Goal: Task Accomplishment & Management: Manage account settings

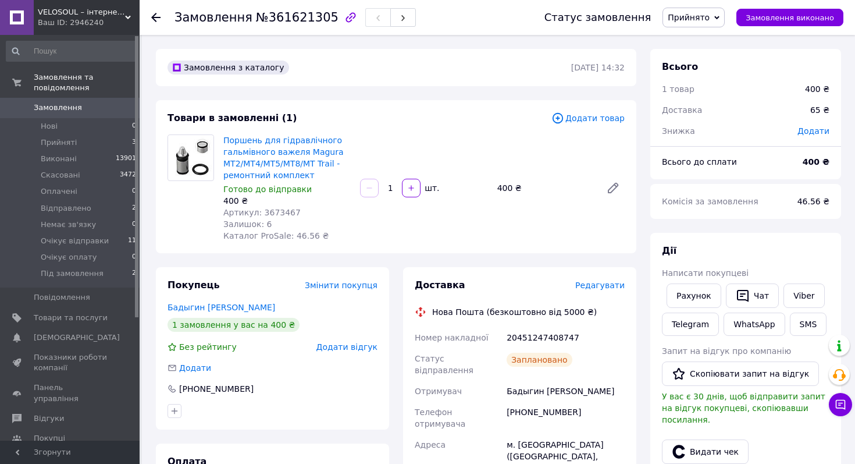
click at [709, 13] on span "Прийнято" at bounding box center [689, 17] width 42 height 9
click at [714, 101] on li "Очікує відправки" at bounding box center [703, 104] width 80 height 17
click at [101, 243] on span "Очікує відправки" at bounding box center [75, 241] width 68 height 10
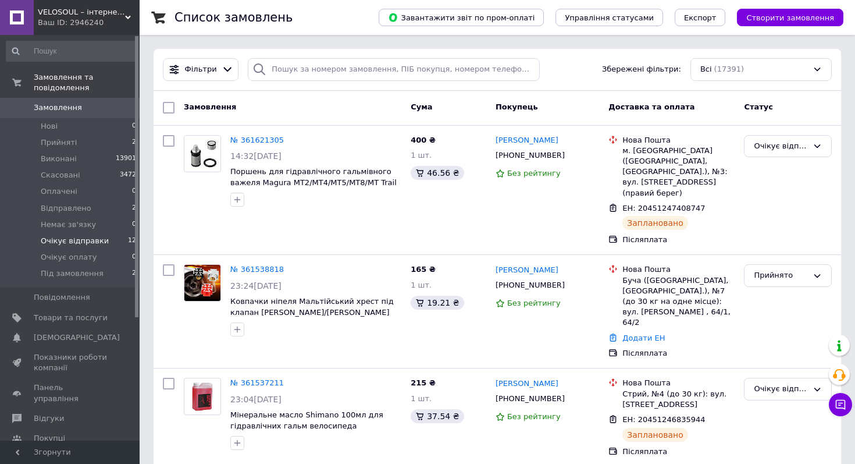
click at [94, 245] on span "Очікує відправки" at bounding box center [75, 241] width 68 height 10
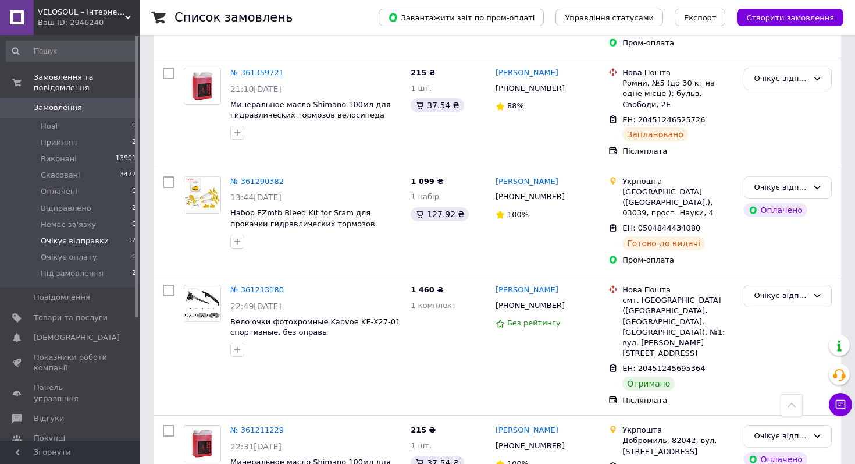
scroll to position [1078, 0]
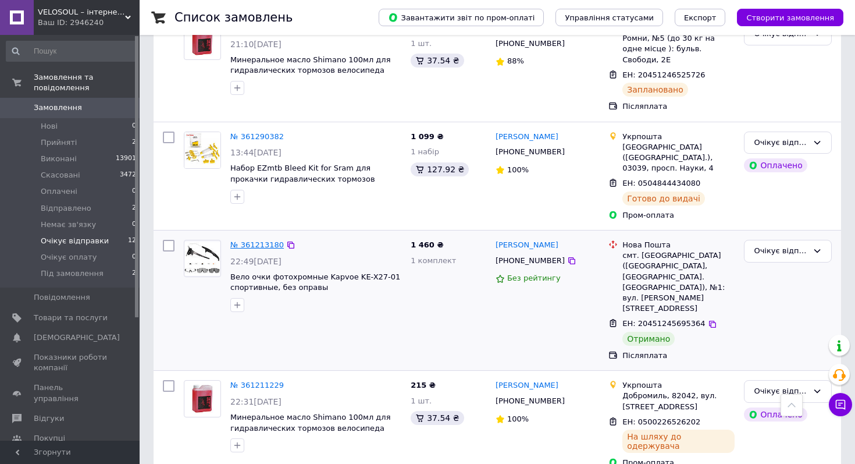
click at [258, 240] on link "№ 361213180" at bounding box center [257, 244] width 54 height 9
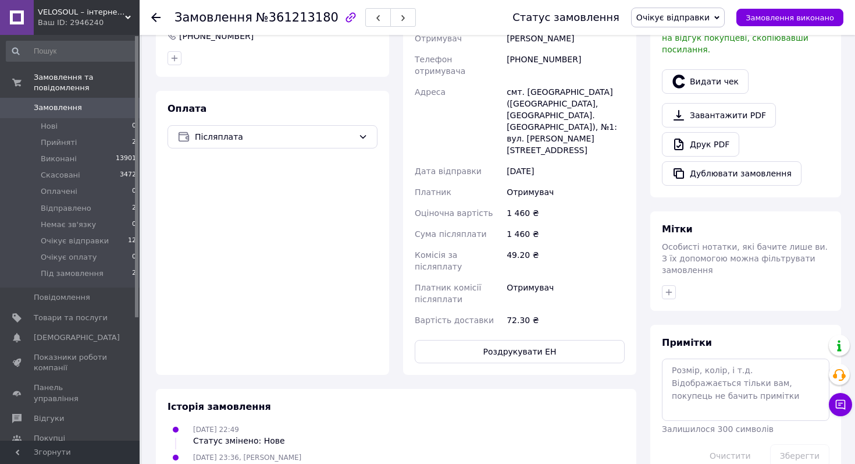
scroll to position [307, 0]
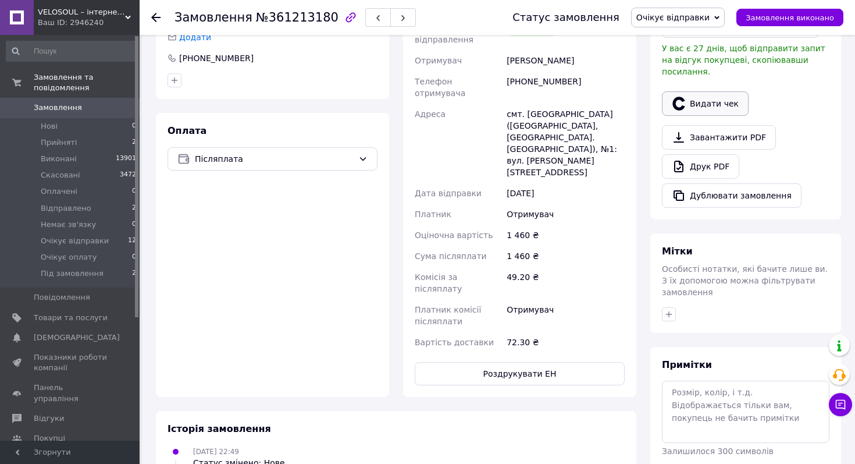
click at [715, 94] on button "Видати чек" at bounding box center [705, 103] width 87 height 24
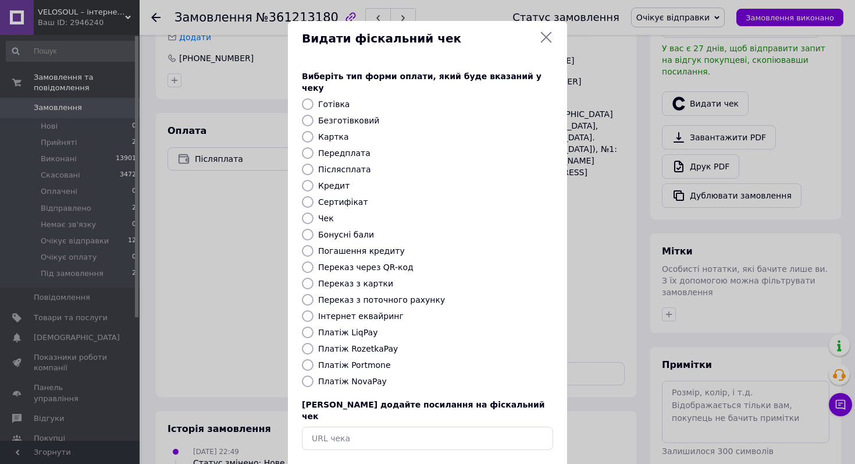
click at [338, 376] on label "Платіж NovaPay" at bounding box center [352, 380] width 69 height 9
click at [314, 375] on input "Платіж NovaPay" at bounding box center [308, 381] width 12 height 12
radio input "true"
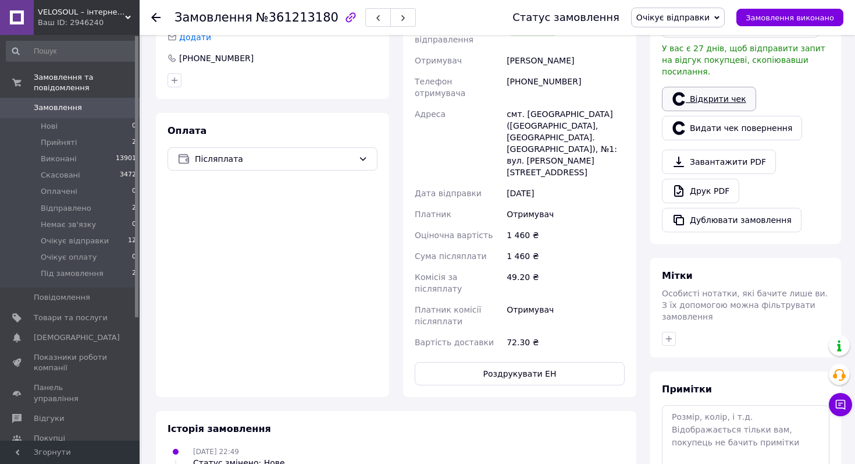
click at [712, 87] on link "Відкрити чек" at bounding box center [709, 99] width 94 height 24
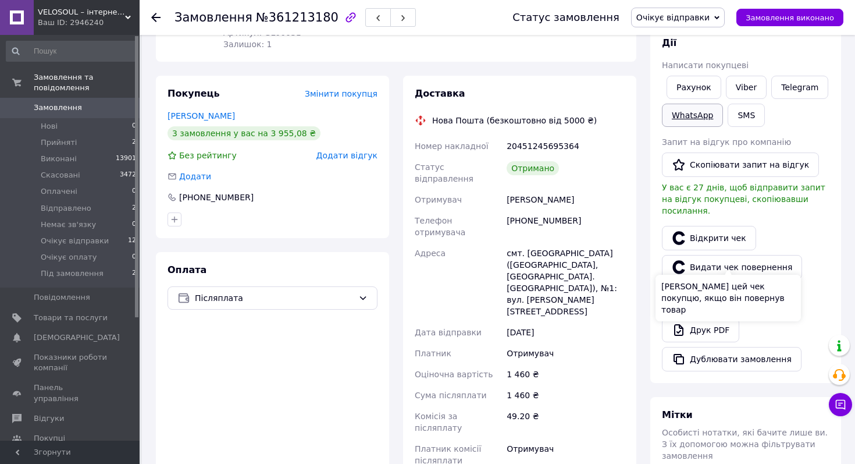
scroll to position [159, 0]
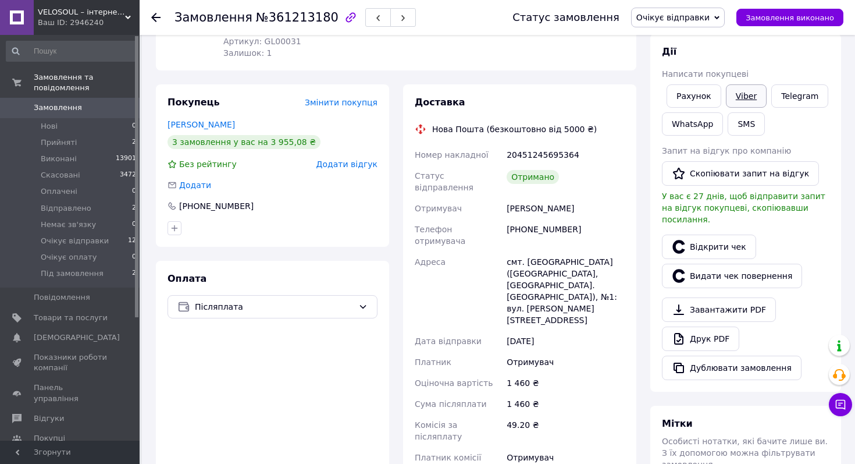
click at [749, 103] on link "Viber" at bounding box center [746, 95] width 41 height 23
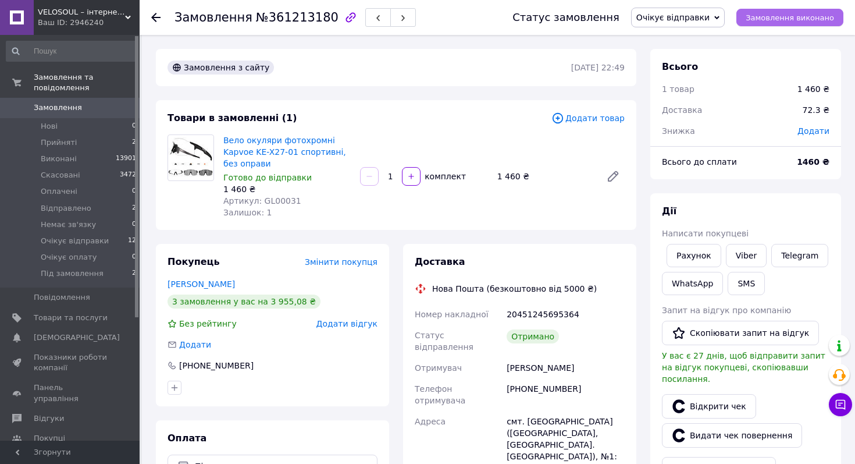
click at [766, 24] on button "Замовлення виконано" at bounding box center [790, 17] width 107 height 17
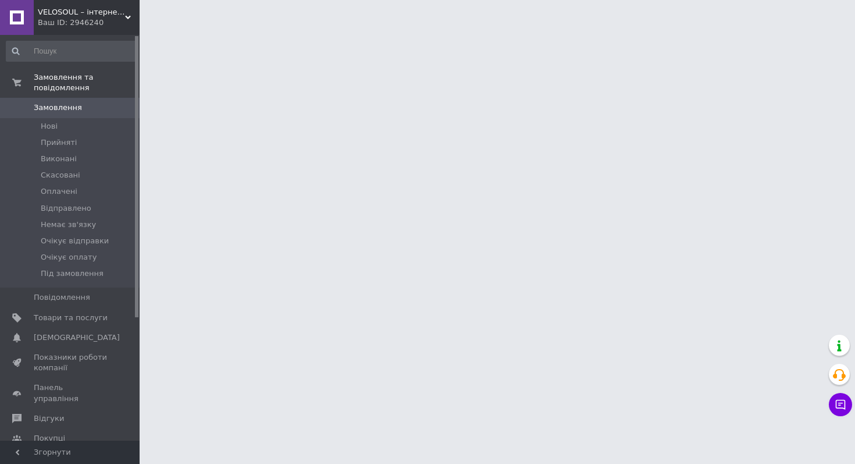
click at [75, 139] on li "Прийняті" at bounding box center [71, 142] width 143 height 16
click at [75, 140] on li "Прийняті" at bounding box center [71, 142] width 143 height 16
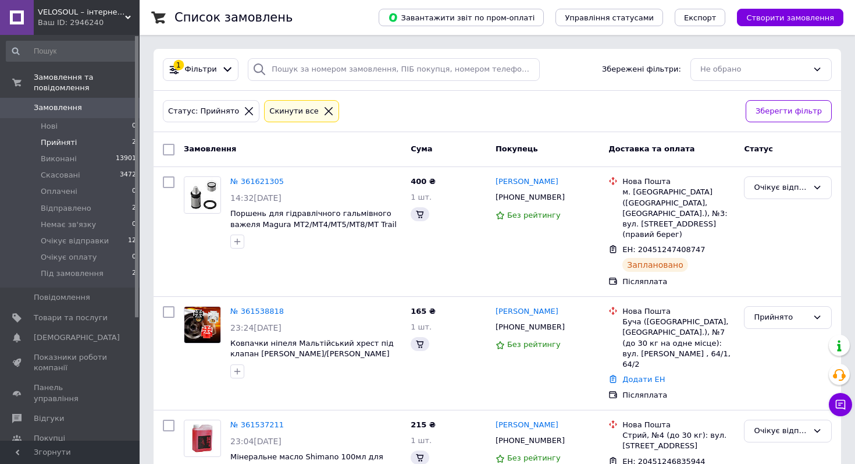
click at [75, 140] on li "Прийняті 2" at bounding box center [71, 142] width 143 height 16
click at [104, 144] on li "Прийняті 2" at bounding box center [71, 142] width 143 height 16
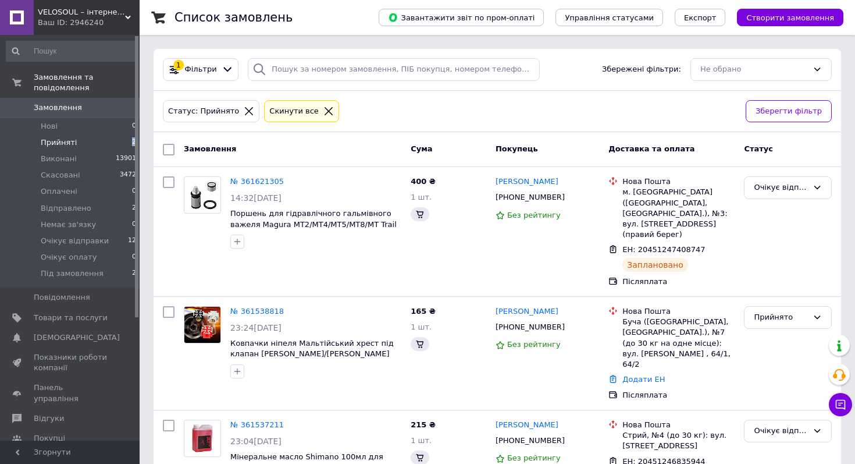
click at [104, 144] on li "Прийняті 2" at bounding box center [71, 142] width 143 height 16
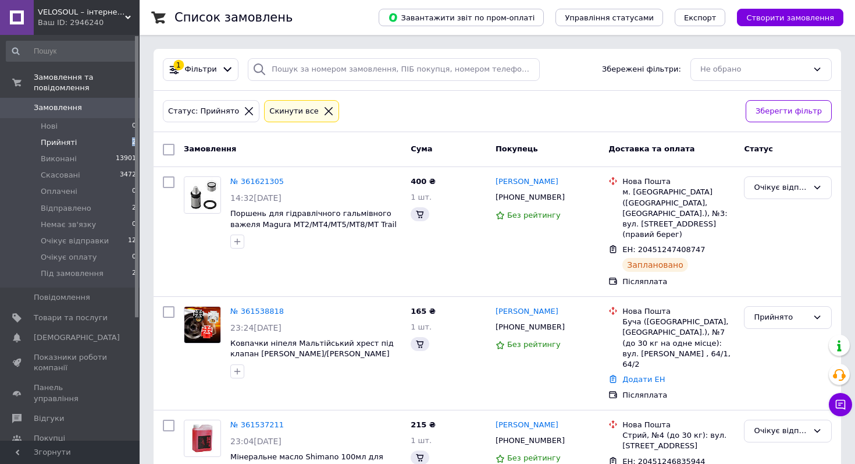
click at [104, 144] on li "Прийняті 2" at bounding box center [71, 142] width 143 height 16
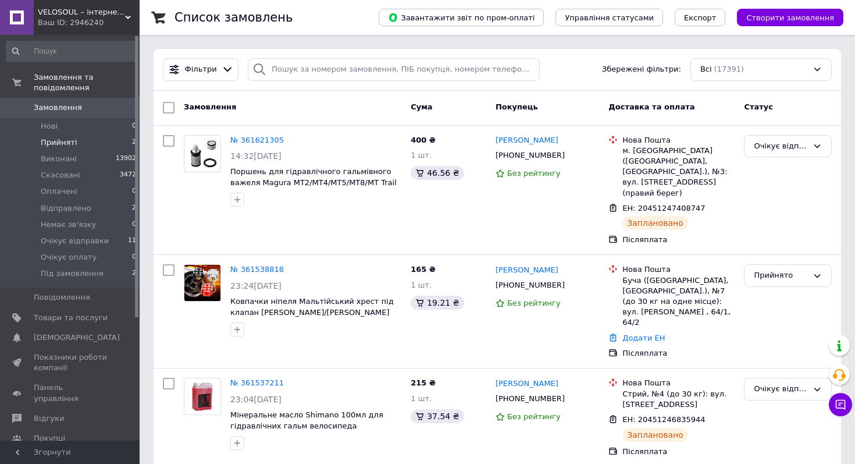
click at [96, 136] on li "Прийняті 2" at bounding box center [71, 142] width 143 height 16
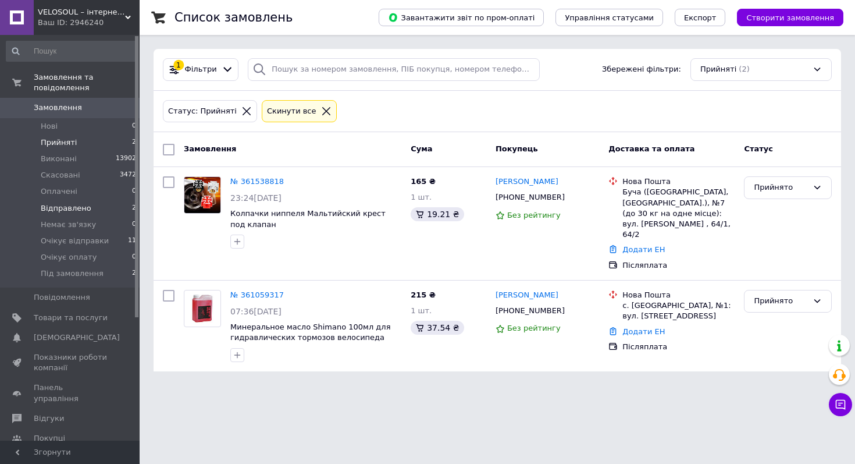
click at [95, 210] on li "Відправлено 2" at bounding box center [71, 208] width 143 height 16
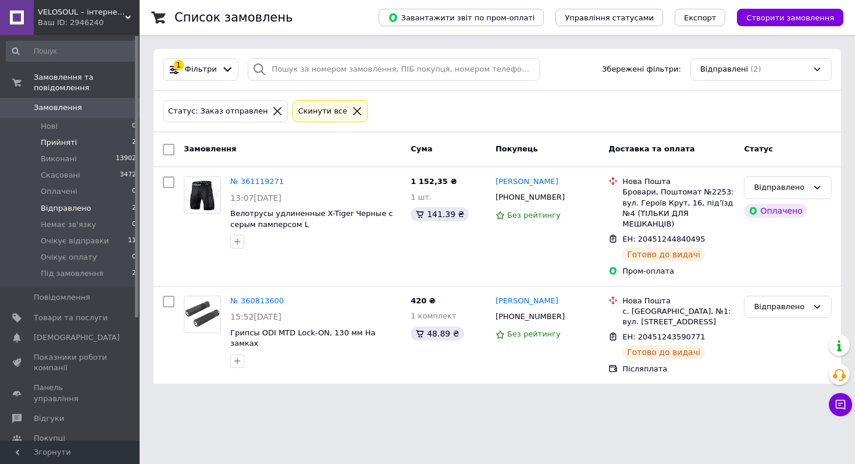
click at [70, 136] on li "Прийняті 2" at bounding box center [71, 142] width 143 height 16
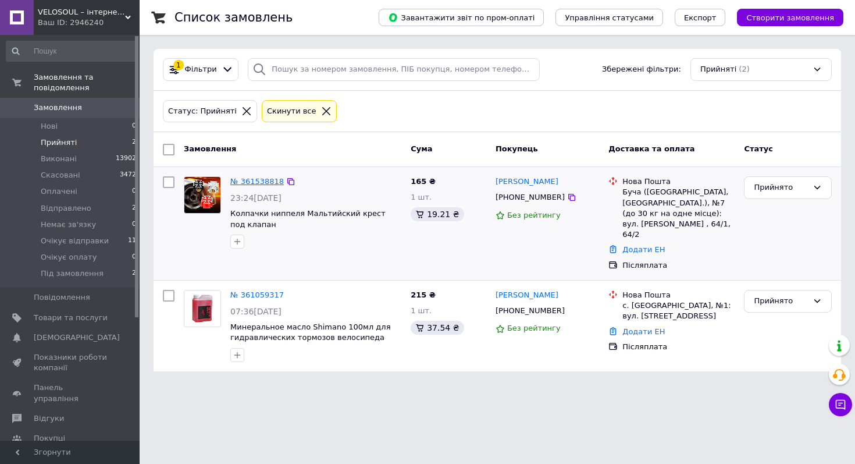
click at [268, 183] on link "№ 361538818" at bounding box center [257, 181] width 54 height 9
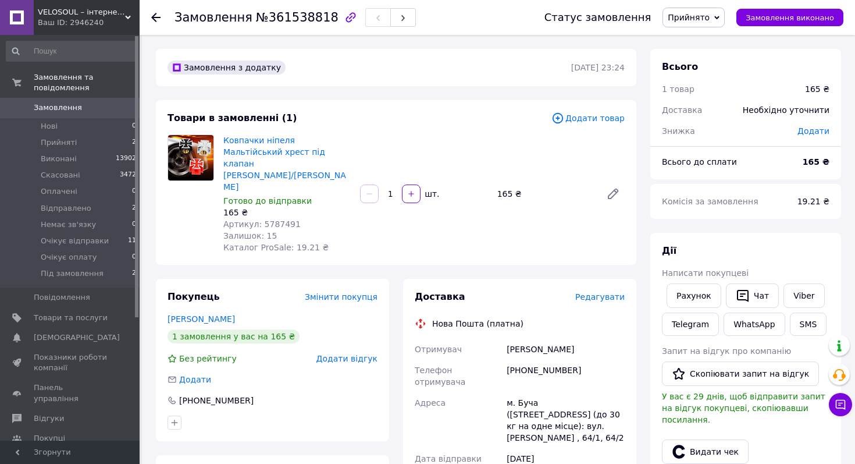
click at [592, 292] on span "Редагувати" at bounding box center [599, 296] width 49 height 9
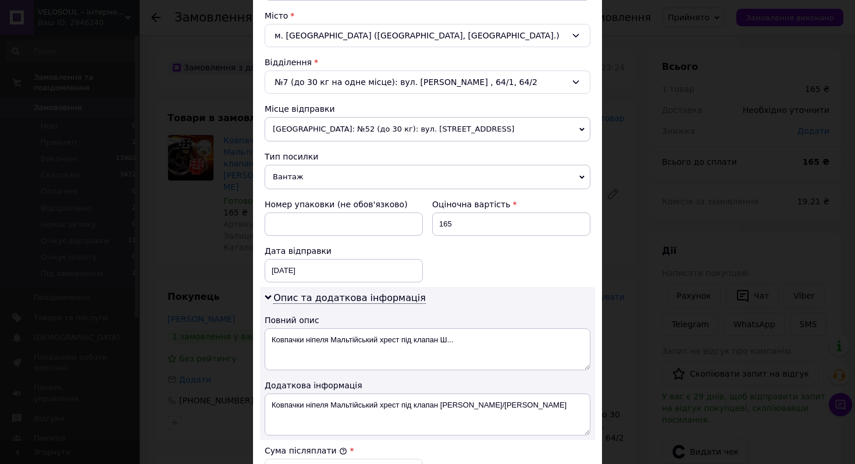
scroll to position [316, 0]
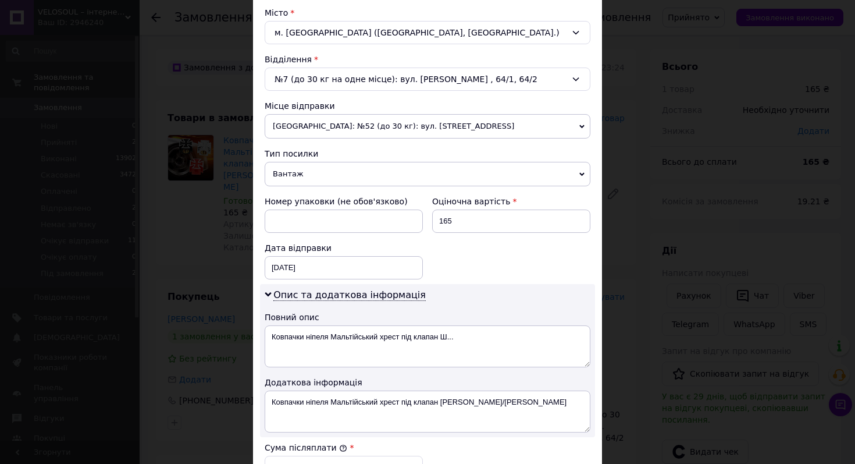
click at [384, 172] on span "Вантаж" at bounding box center [428, 174] width 326 height 24
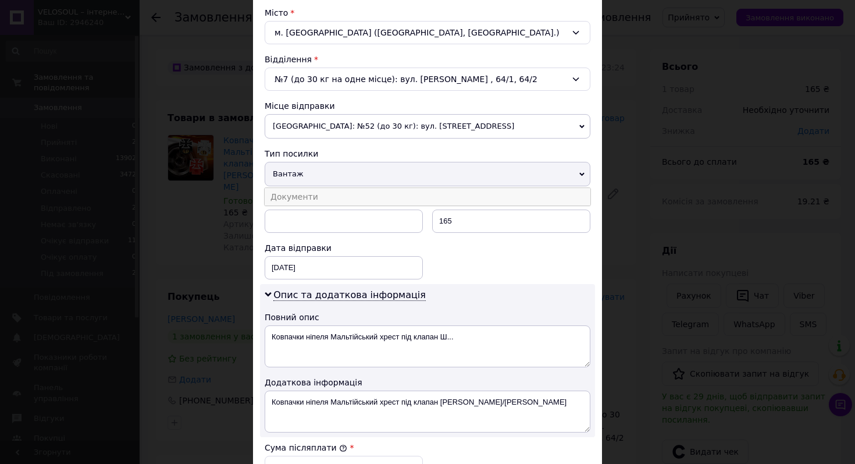
click at [385, 198] on li "Документи" at bounding box center [428, 196] width 326 height 17
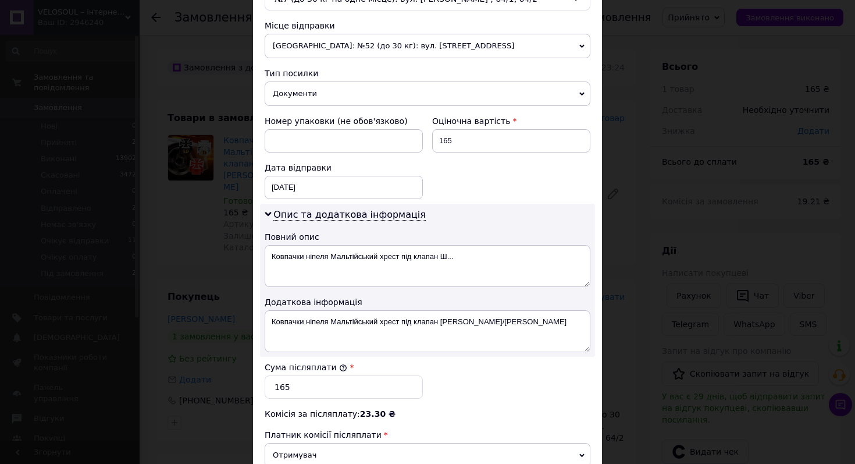
scroll to position [566, 0]
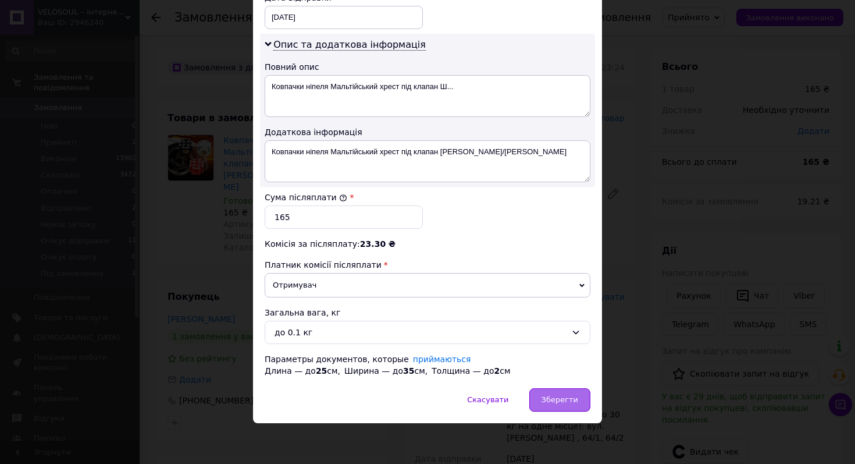
click at [548, 400] on span "Зберегти" at bounding box center [560, 399] width 37 height 9
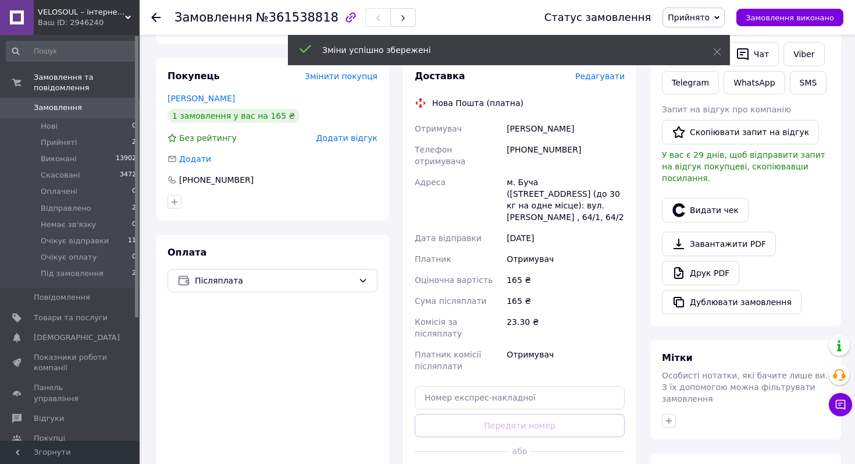
scroll to position [234, 0]
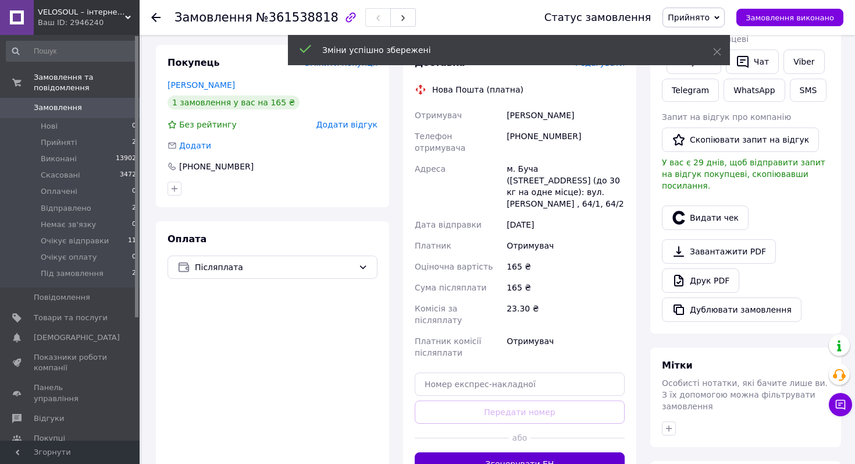
click at [545, 452] on button "Згенерувати ЕН" at bounding box center [520, 463] width 210 height 23
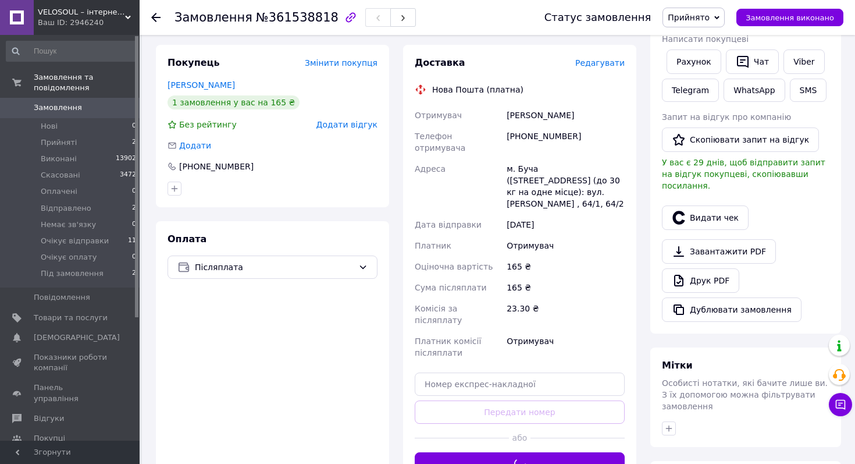
click at [696, 17] on span "Прийнято" at bounding box center [689, 17] width 42 height 9
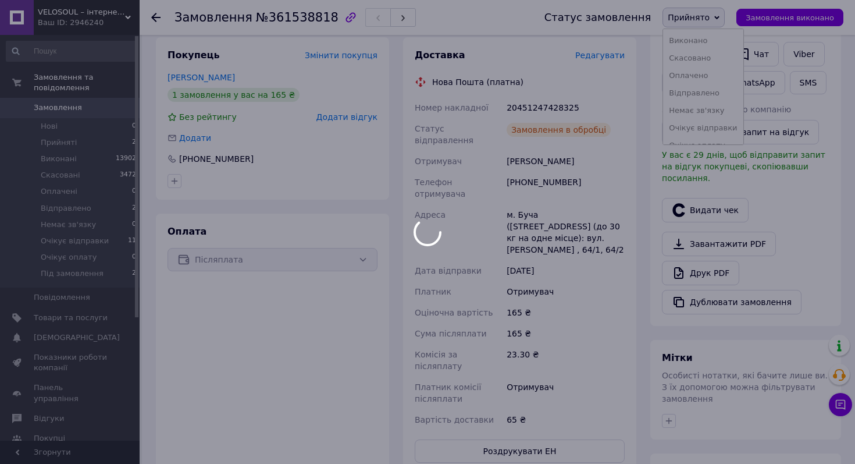
scroll to position [246, 0]
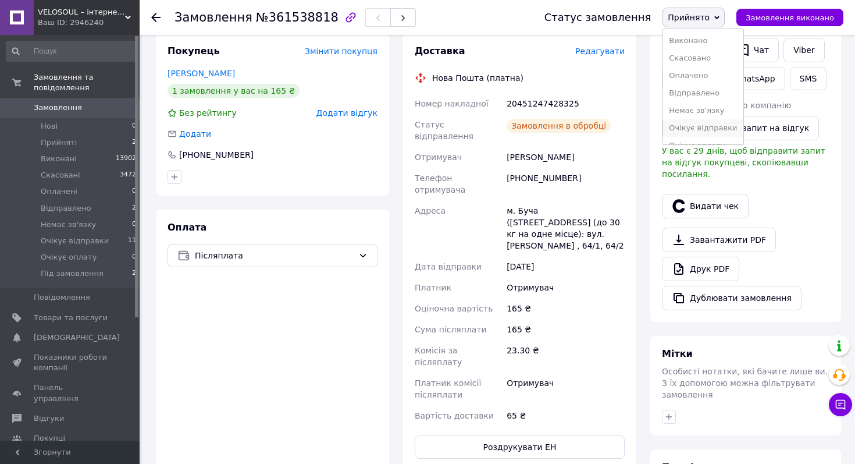
click at [698, 126] on li "Очікує відправки" at bounding box center [703, 127] width 80 height 17
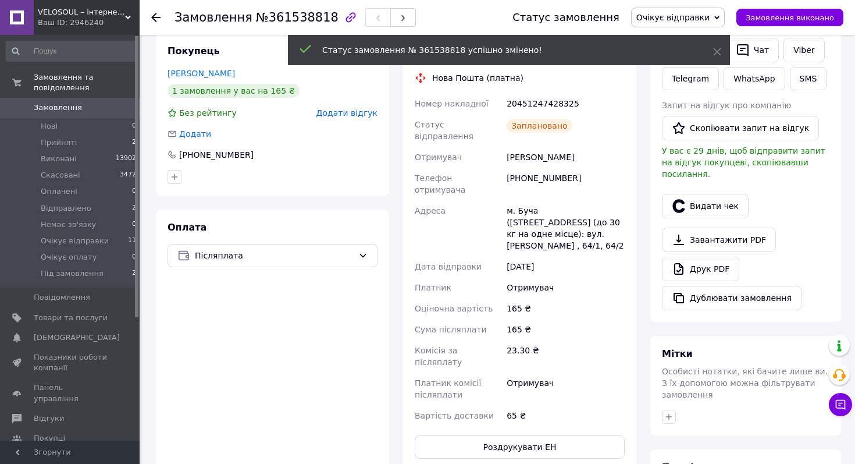
click at [248, 249] on span "Післяплата" at bounding box center [274, 255] width 159 height 13
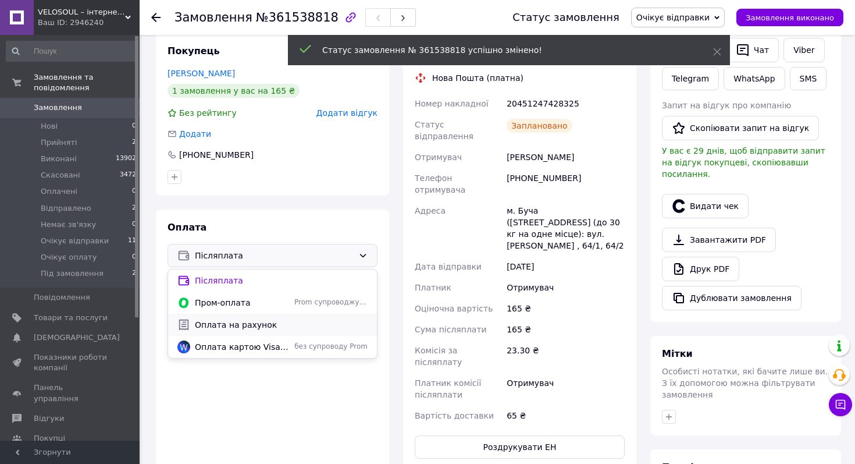
click at [244, 319] on span "Оплата на рахунок" at bounding box center [281, 325] width 173 height 12
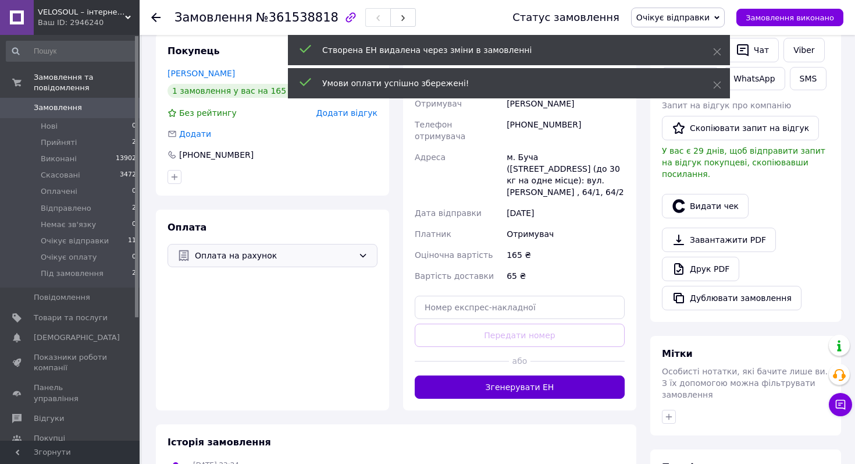
click at [538, 424] on div "Замовлення з додатку 11.09.2025 | 23:24 Товари в замовленні (1) Додати товар Ко…" at bounding box center [396, 278] width 495 height 951
click at [531, 375] on button "Згенерувати ЕН" at bounding box center [520, 386] width 210 height 23
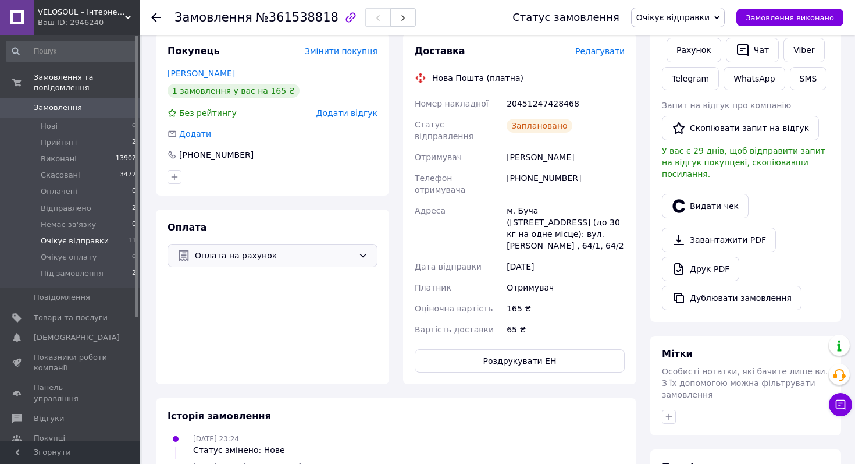
click at [81, 246] on span "Очікує відправки" at bounding box center [75, 241] width 68 height 10
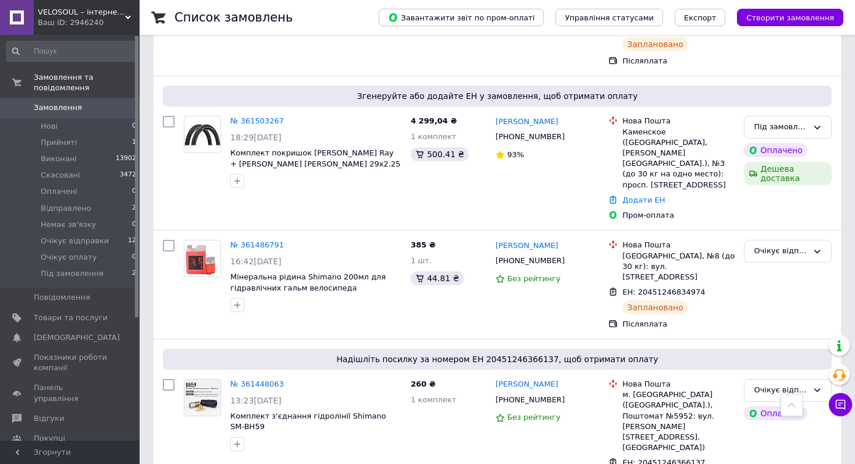
scroll to position [527, 0]
click at [118, 242] on li "Очікує відправки 12" at bounding box center [71, 241] width 143 height 16
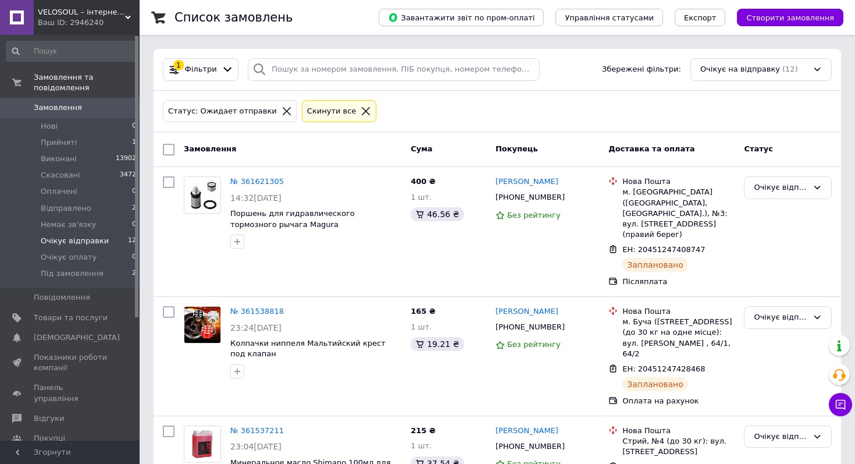
click at [85, 111] on span "Замовлення" at bounding box center [71, 107] width 74 height 10
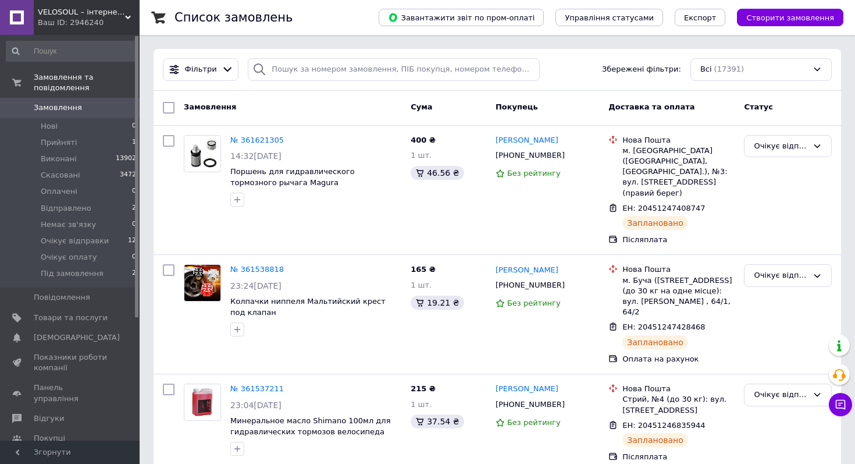
click at [85, 111] on span "Замовлення" at bounding box center [71, 107] width 74 height 10
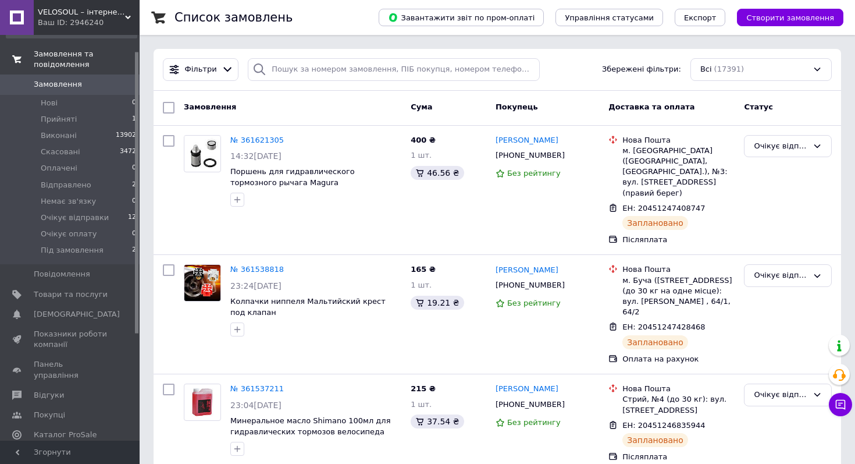
click at [76, 74] on link "Замовлення та повідомлення" at bounding box center [71, 59] width 143 height 30
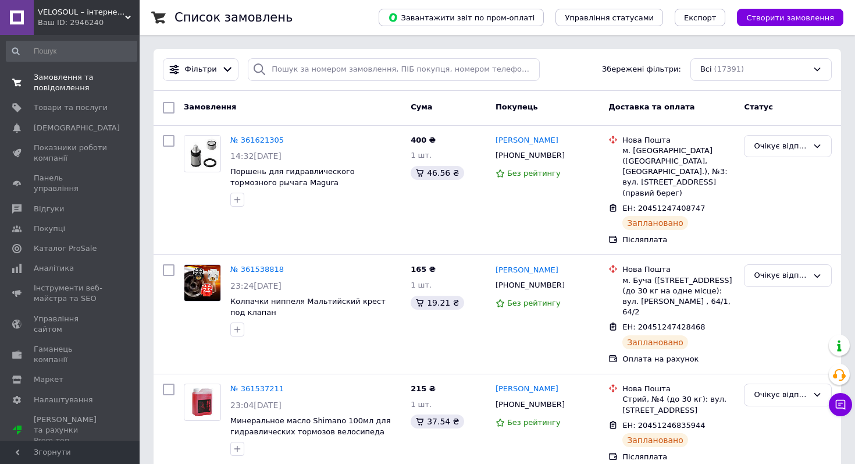
click at [73, 82] on span "Замовлення та повідомлення" at bounding box center [71, 82] width 74 height 21
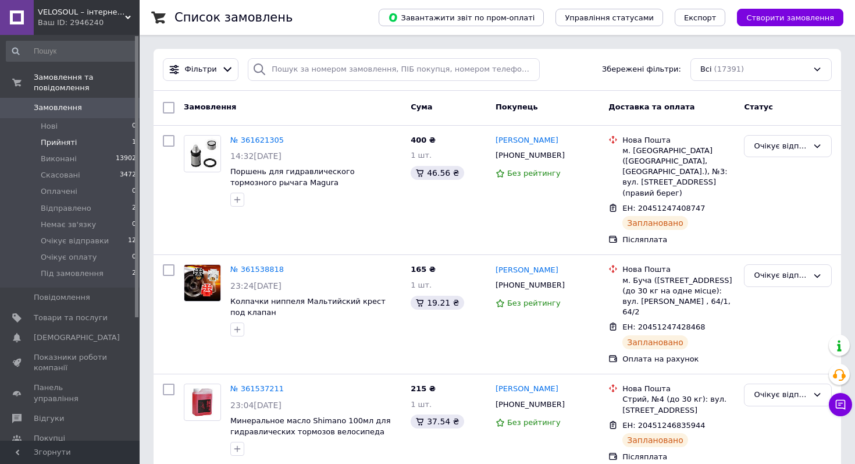
click at [61, 136] on li "Прийняті 1" at bounding box center [71, 142] width 143 height 16
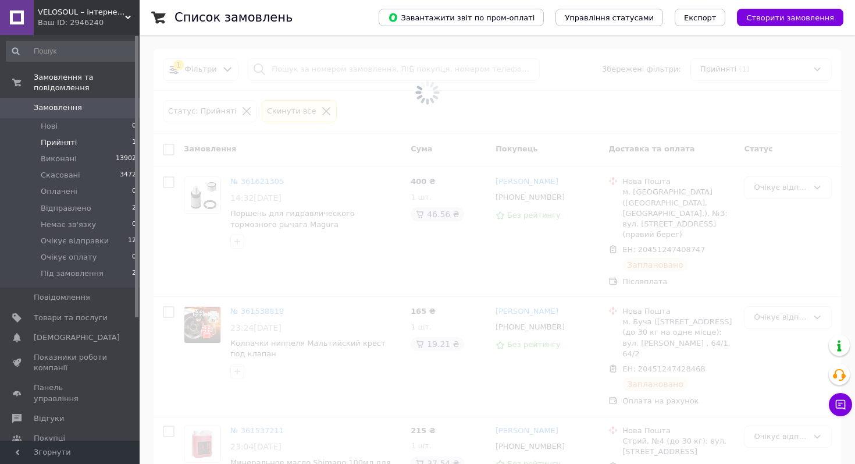
click at [61, 111] on span "Замовлення" at bounding box center [58, 107] width 48 height 10
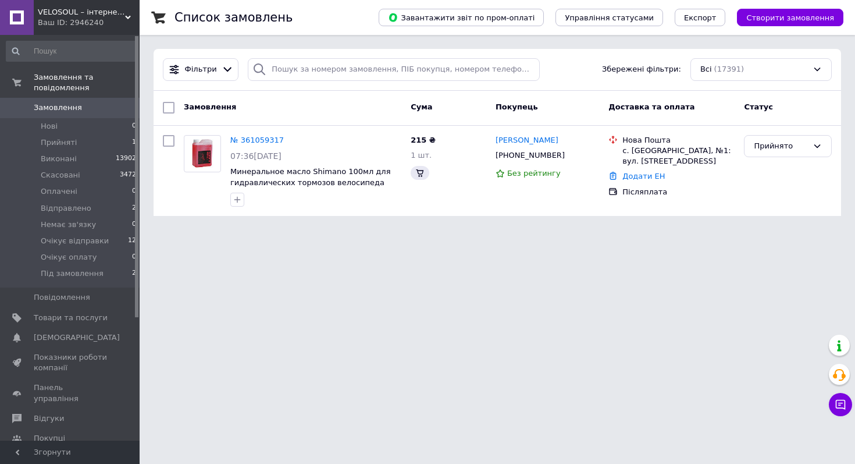
click at [61, 111] on span "Замовлення" at bounding box center [58, 107] width 48 height 10
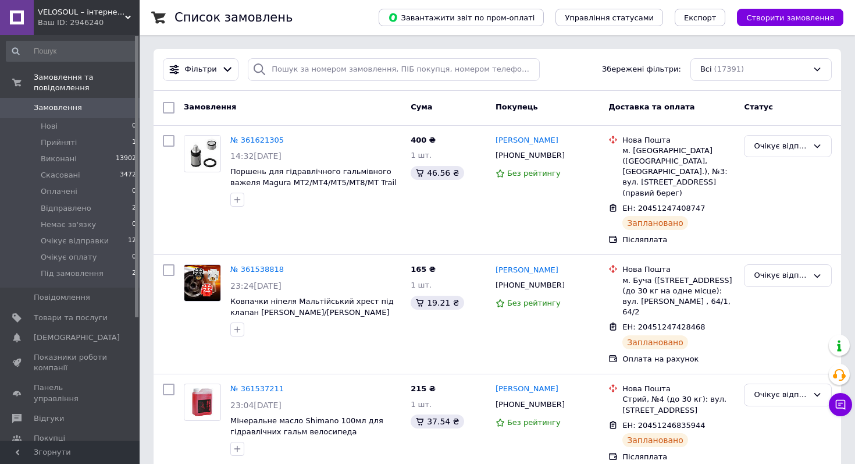
click at [473, 74] on input "search" at bounding box center [394, 69] width 292 height 23
click at [102, 112] on span "Замовлення" at bounding box center [71, 107] width 74 height 10
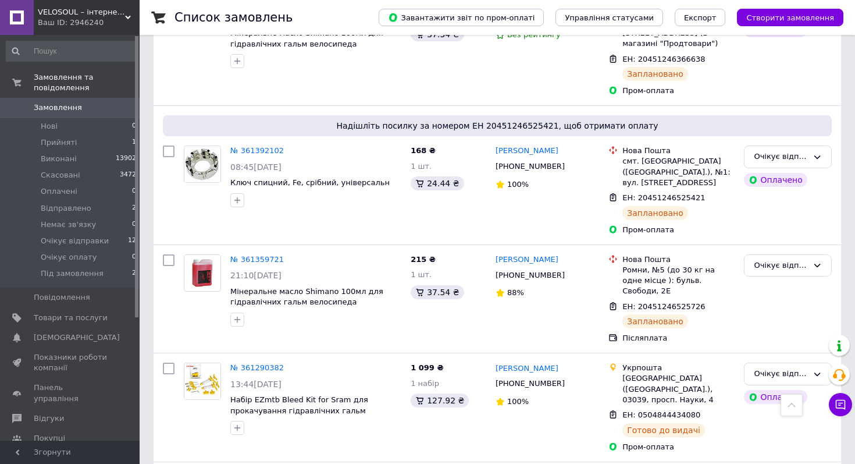
scroll to position [1188, 0]
